Goal: Task Accomplishment & Management: Manage account settings

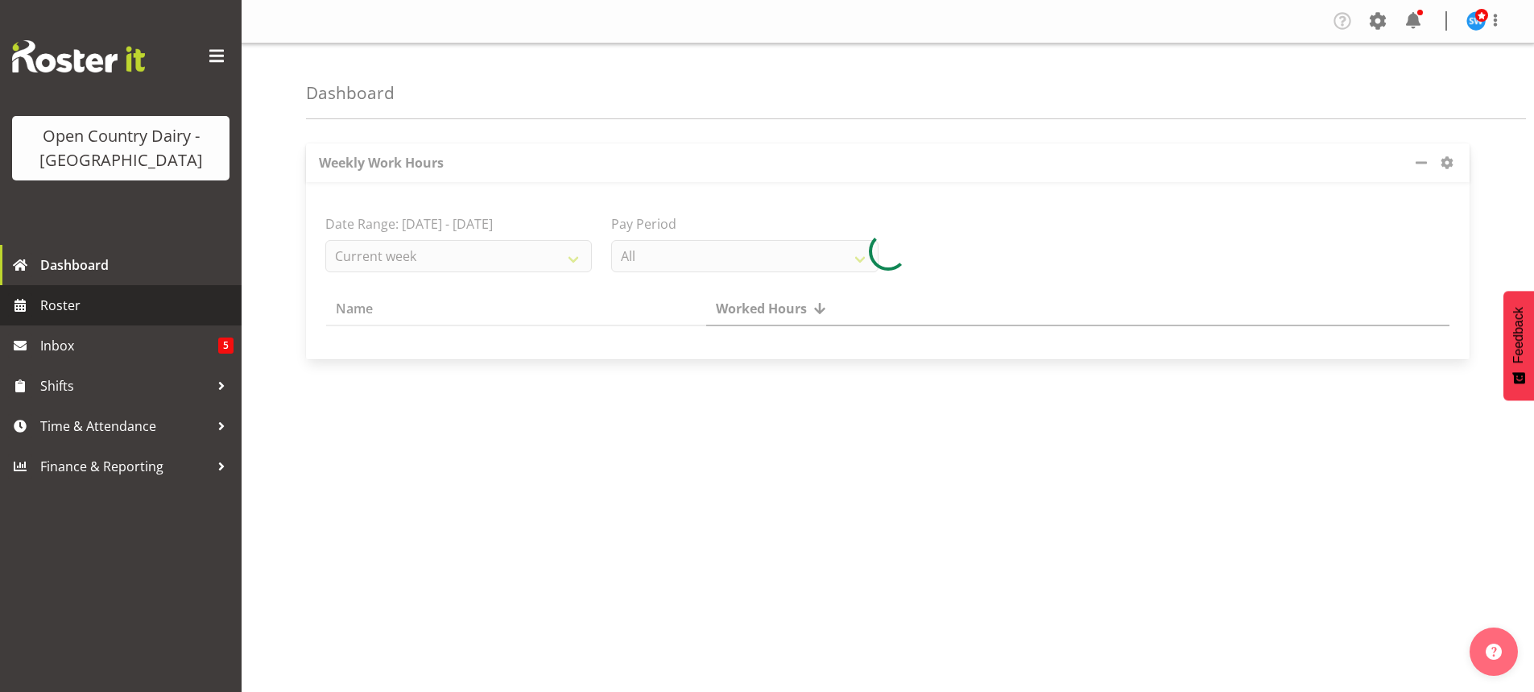
click at [55, 302] on span "Roster" at bounding box center [136, 305] width 193 height 24
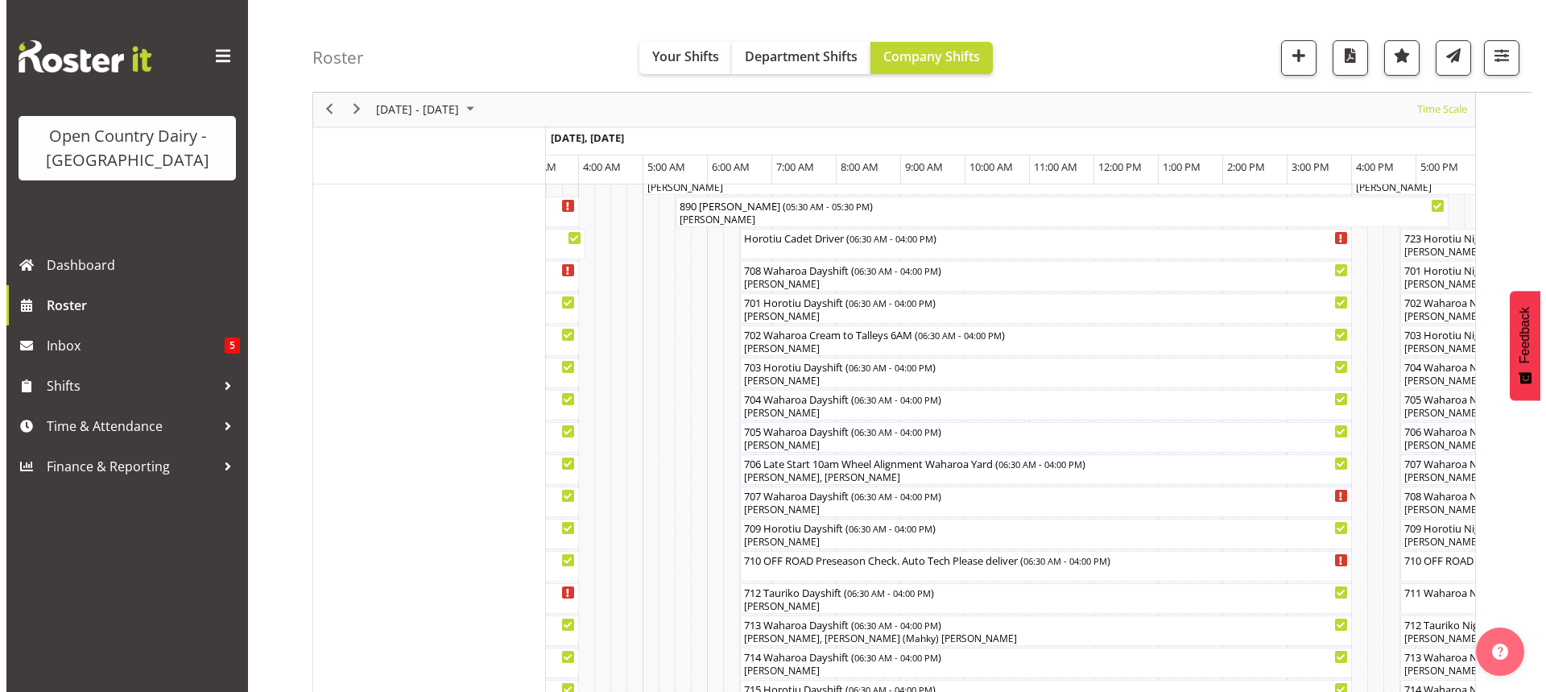
scroll to position [247, 0]
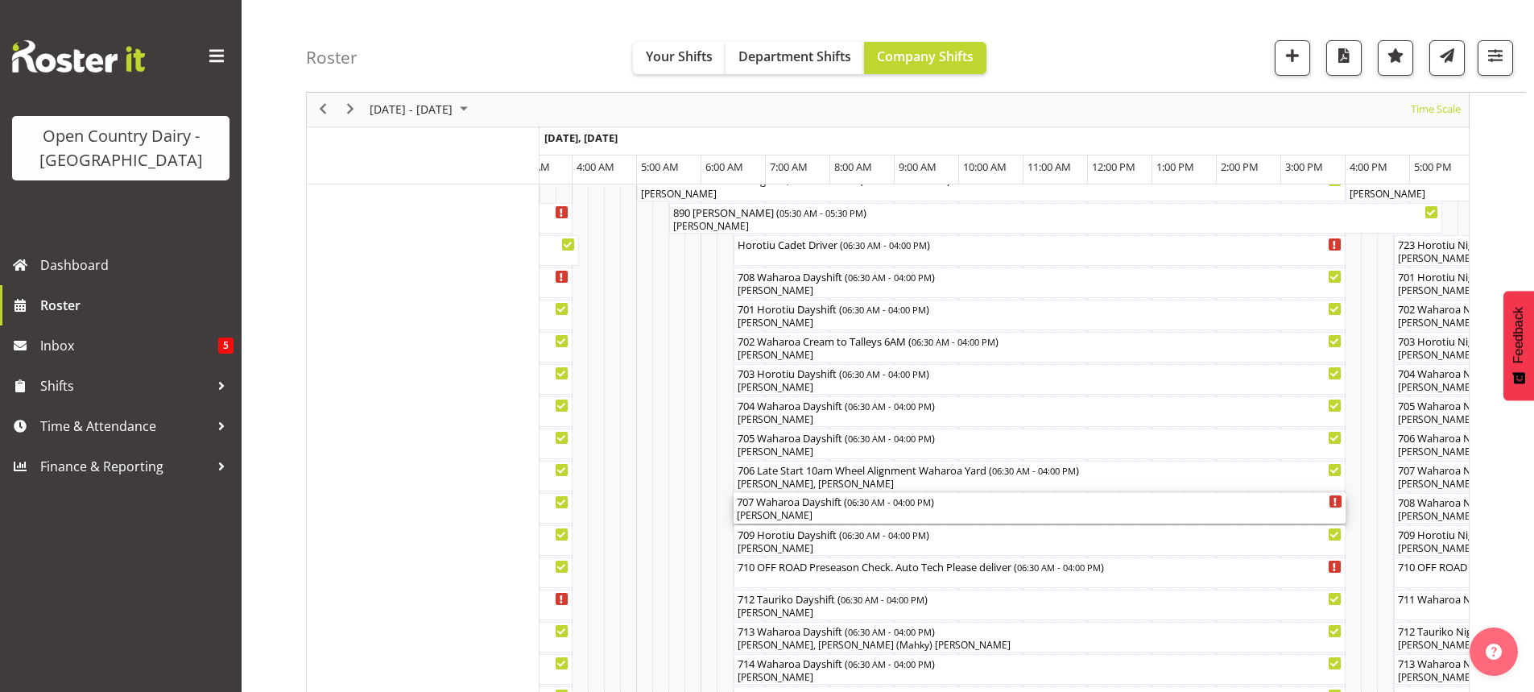
click at [816, 513] on div "[PERSON_NAME]" at bounding box center [1040, 515] width 606 height 14
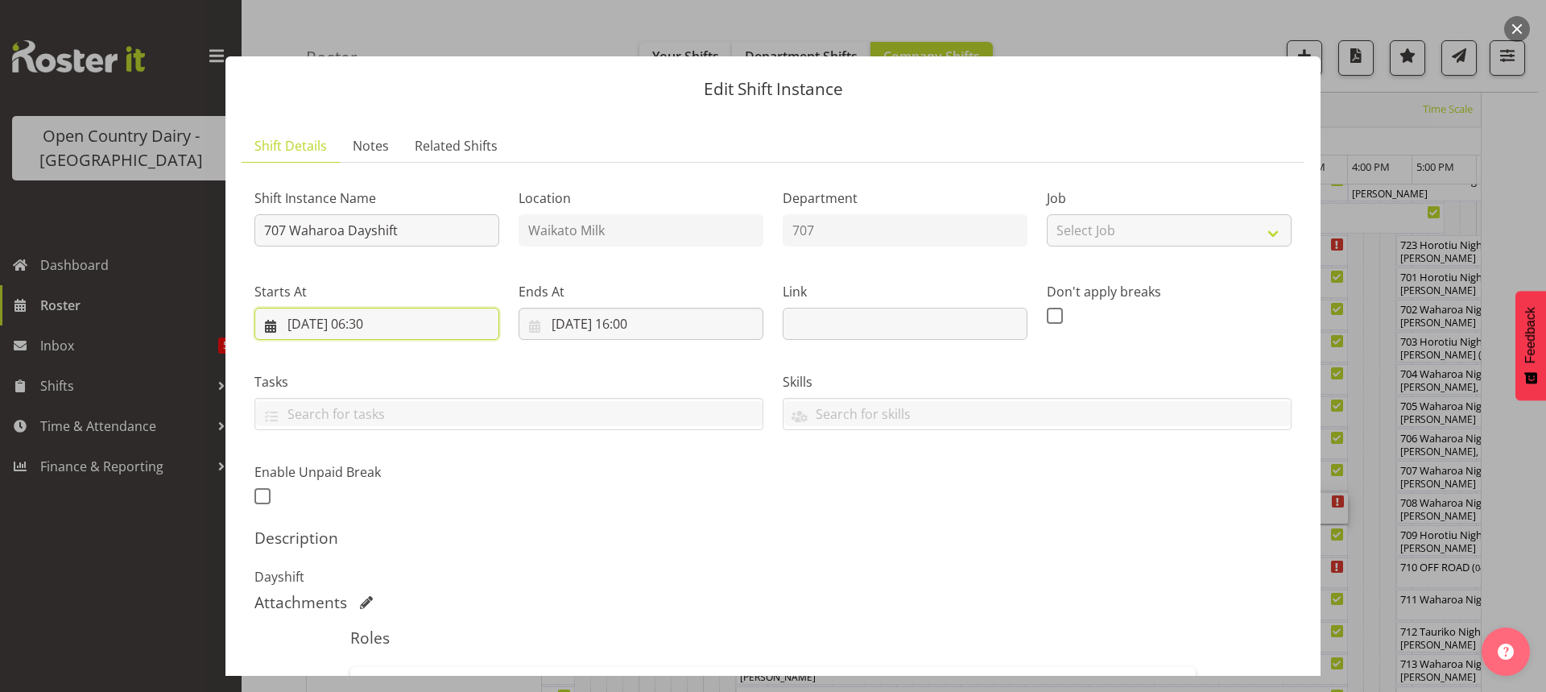
click at [401, 320] on input "[DATE] 06:30" at bounding box center [377, 324] width 245 height 32
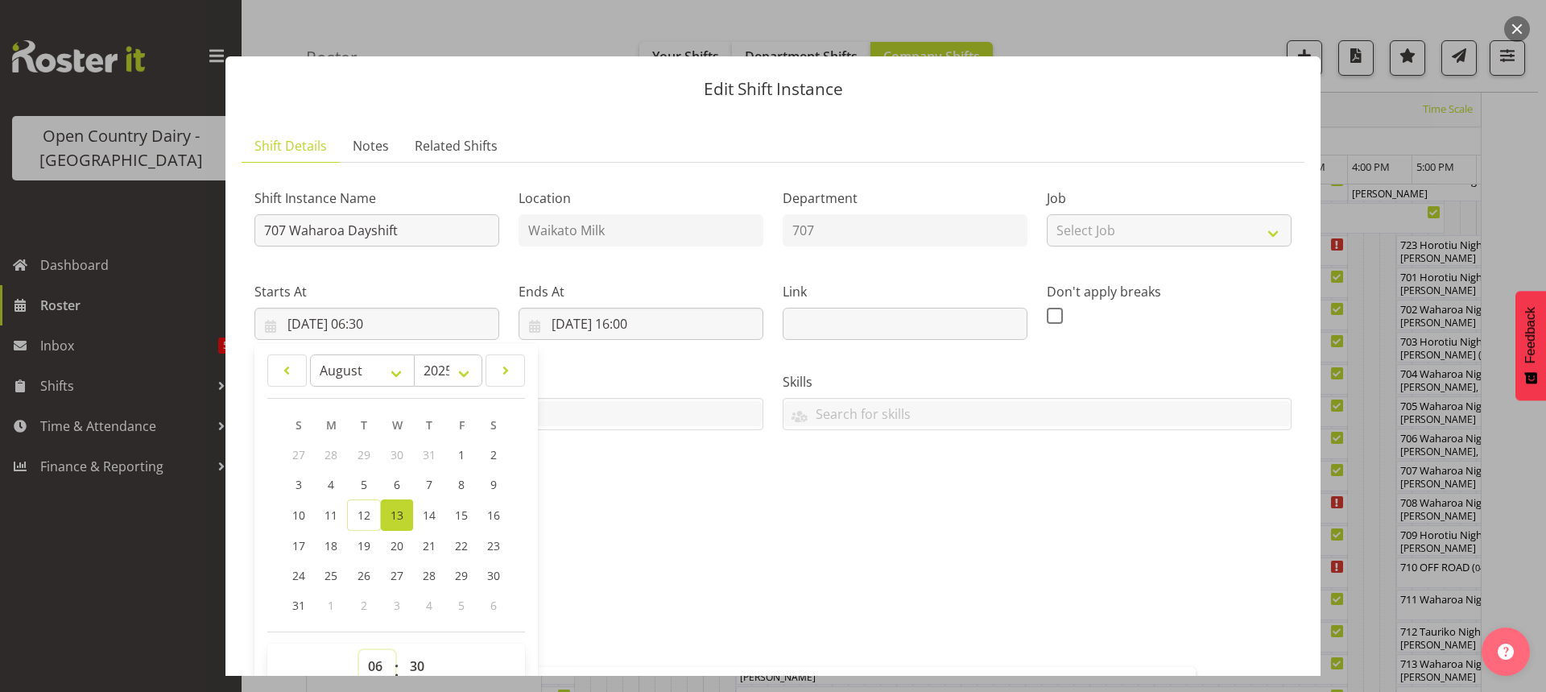
scroll to position [6, 0]
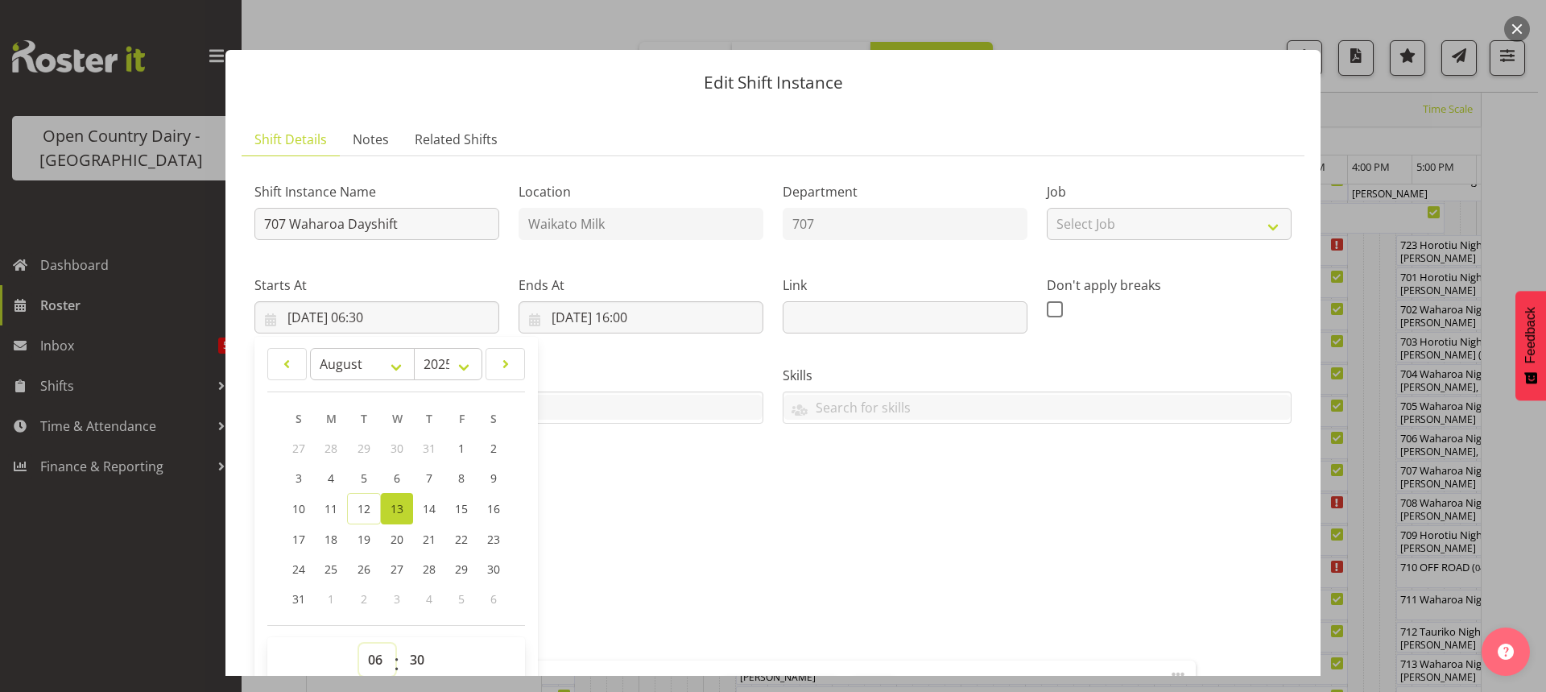
click at [373, 661] on select "00 01 02 03 04 05 06 07 08 09 10 11 12 13 14 15 16 17 18 19 20 21 22 23" at bounding box center [377, 660] width 36 height 32
select select "5"
click at [359, 644] on select "00 01 02 03 04 05 06 07 08 09 10 11 12 13 14 15 16 17 18 19 20 21 22 23" at bounding box center [377, 660] width 36 height 32
type input "[DATE] 05:30"
click at [415, 656] on select "00 01 02 03 04 05 06 07 08 09 10 11 12 13 14 15 16 17 18 19 20 21 22 23 24 25 2…" at bounding box center [419, 660] width 36 height 32
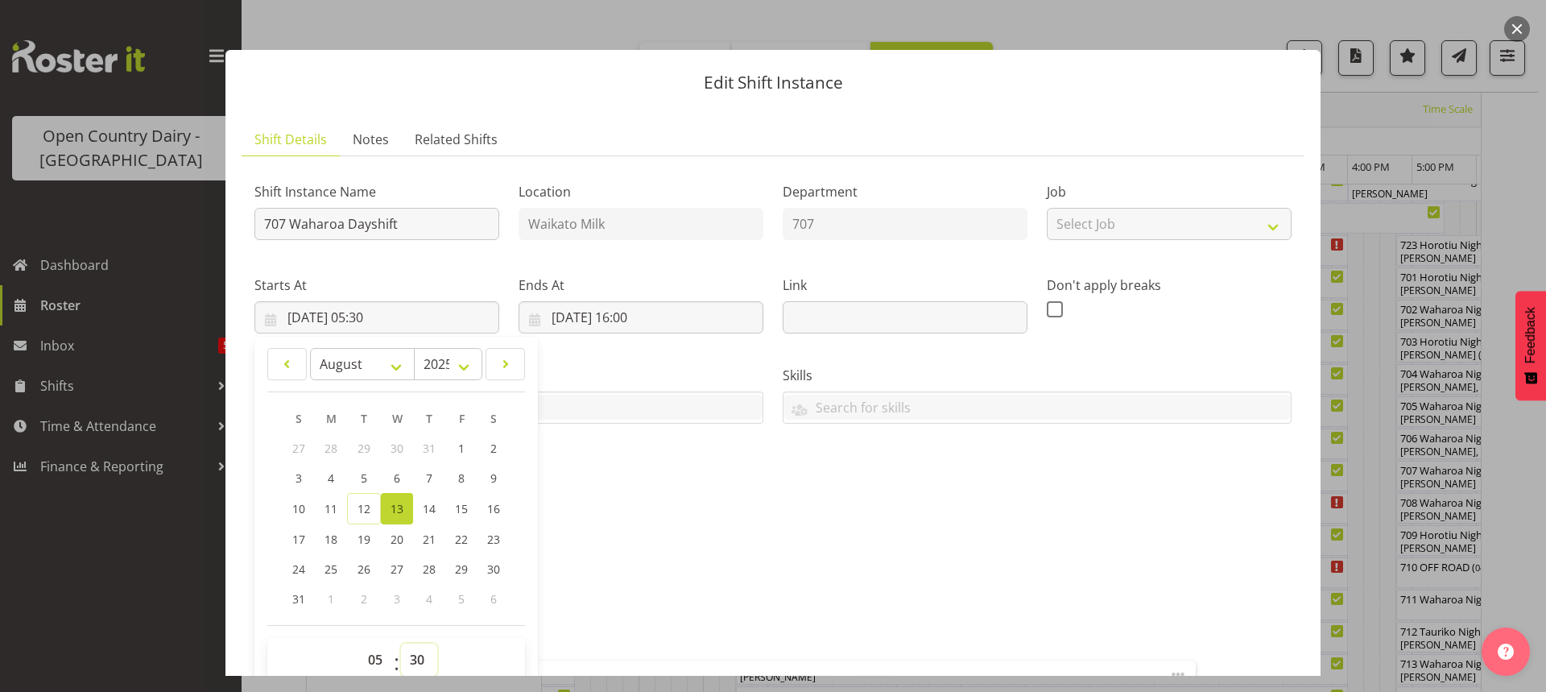
select select "0"
click at [401, 644] on select "00 01 02 03 04 05 06 07 08 09 10 11 12 13 14 15 16 17 18 19 20 21 22 23 24 25 2…" at bounding box center [419, 660] width 36 height 32
type input "[DATE] 05:00"
click at [430, 220] on input "707 Waharoa Dayshift" at bounding box center [377, 224] width 245 height 32
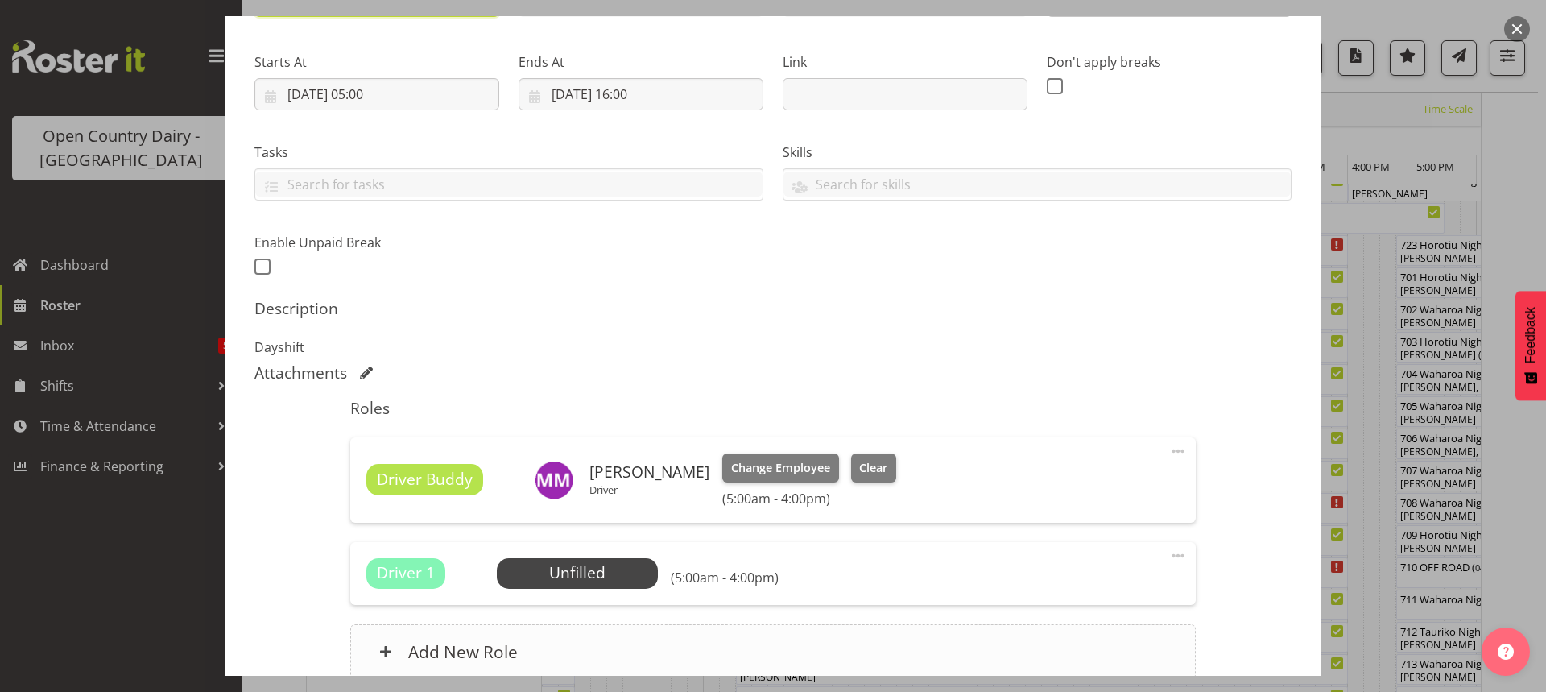
scroll to position [376, 0]
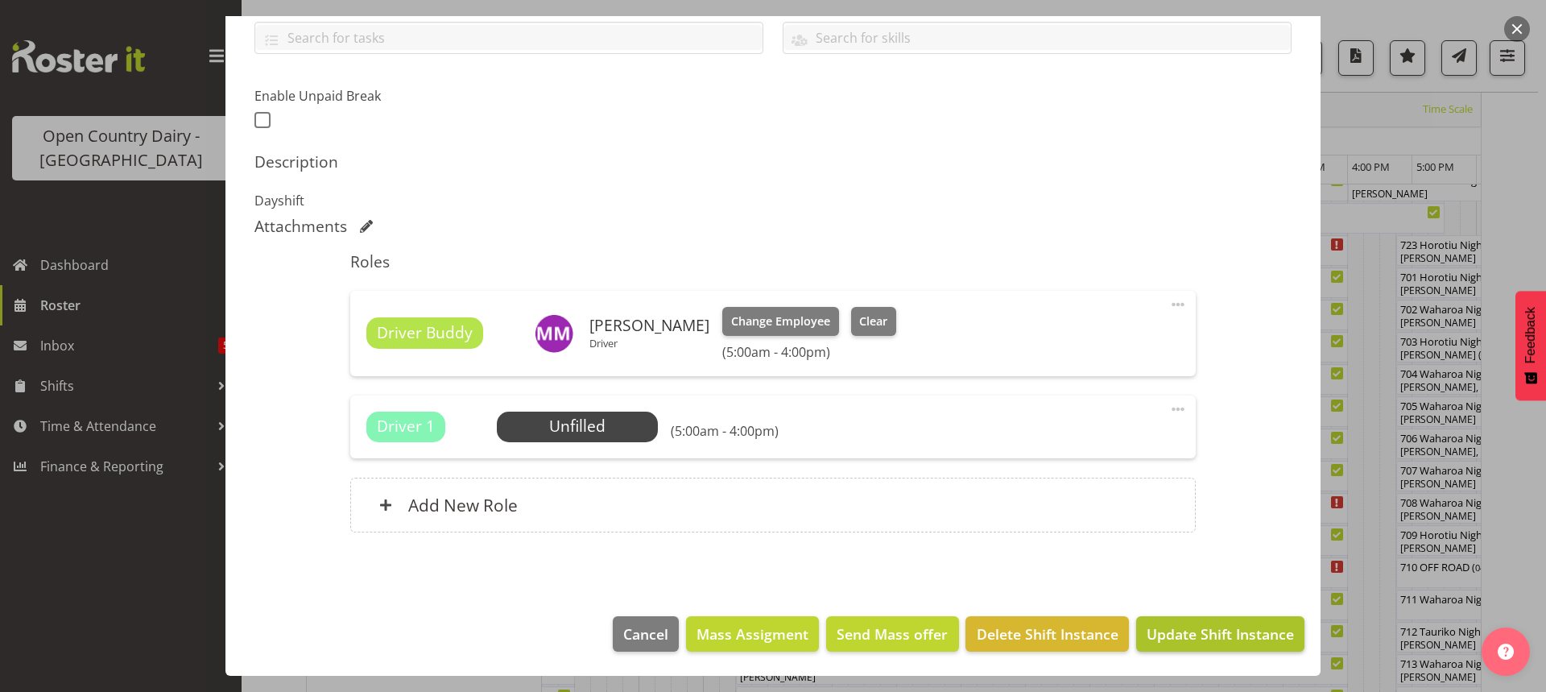
type input "707 Empty to Whanganui, Backload Milk"
click at [1181, 628] on span "Update Shift Instance" at bounding box center [1220, 633] width 147 height 21
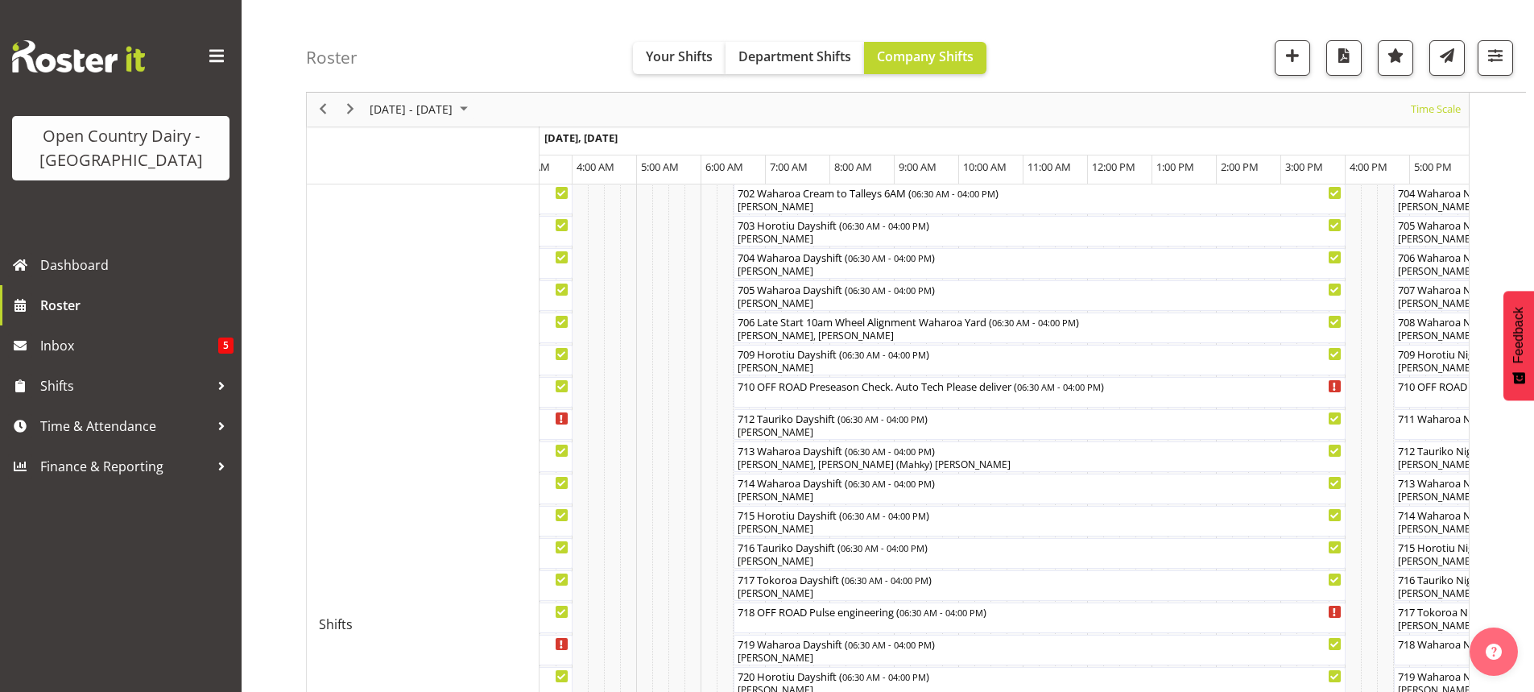
scroll to position [423, 0]
